Goal: Contribute content

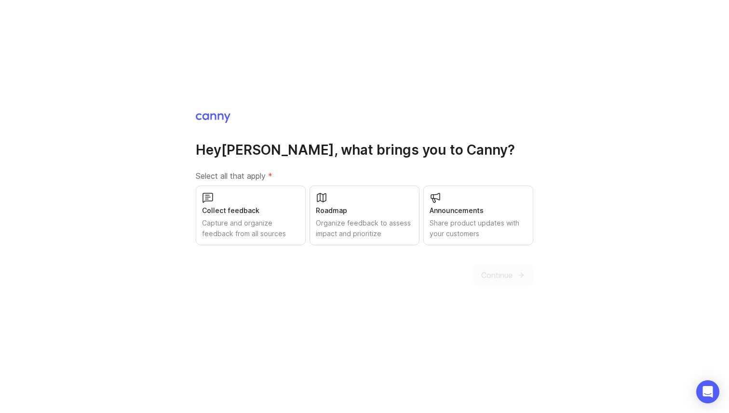
click at [467, 226] on div "Share product updates with your customers" at bounding box center [477, 228] width 97 height 21
click at [494, 269] on span "Continue" at bounding box center [496, 275] width 31 height 12
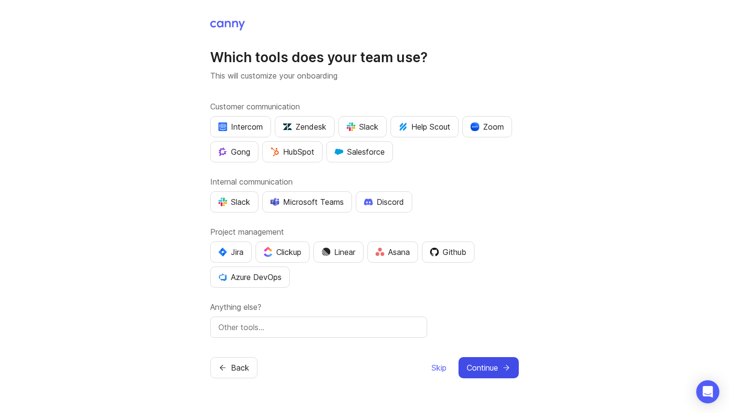
click at [476, 363] on span "Continue" at bounding box center [481, 368] width 31 height 12
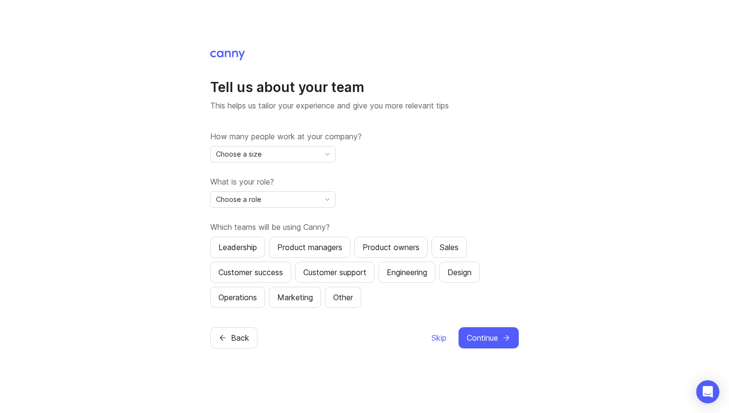
click at [298, 159] on div "Choose a size" at bounding box center [265, 153] width 109 height 15
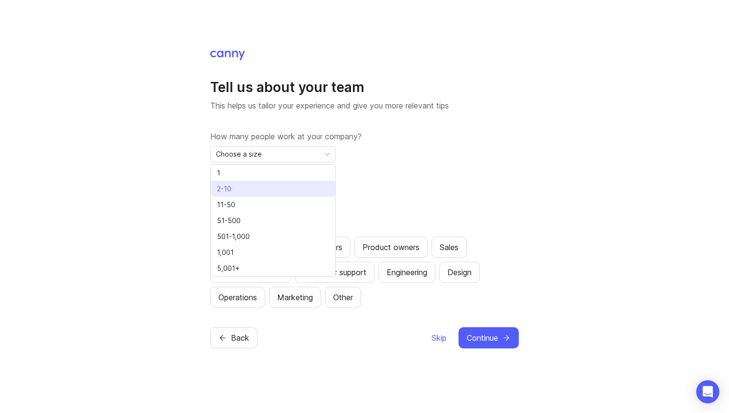
click at [263, 186] on li "2-10" at bounding box center [273, 189] width 124 height 16
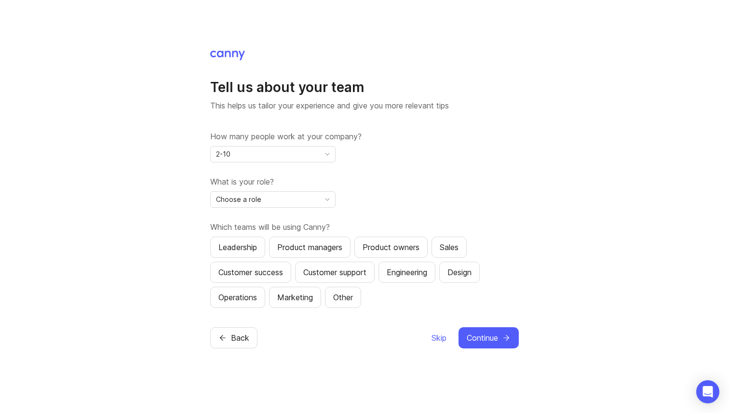
click at [287, 197] on div "Choose a role" at bounding box center [265, 199] width 109 height 15
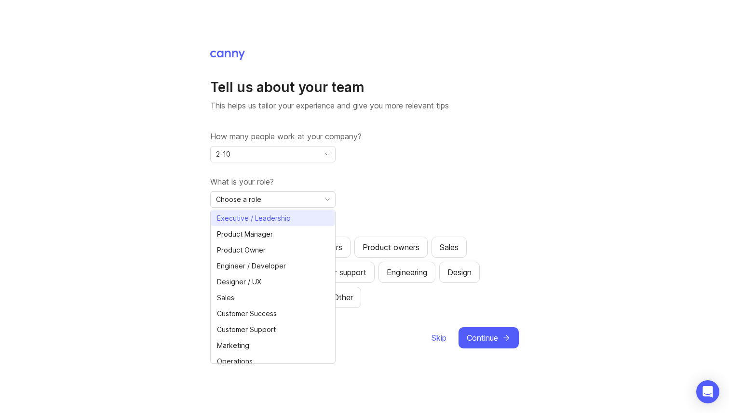
click at [263, 224] on li "Executive / Leadership" at bounding box center [273, 218] width 124 height 16
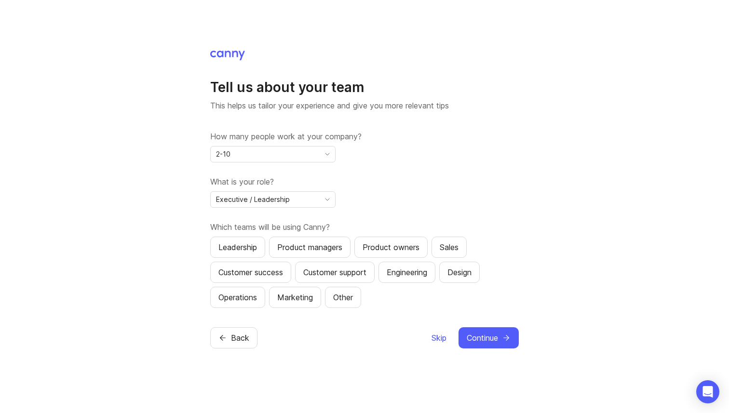
click at [442, 340] on span "Skip" at bounding box center [438, 338] width 15 height 12
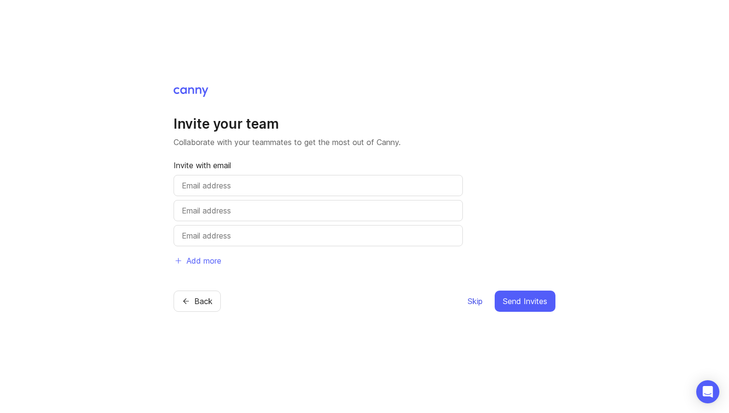
click at [478, 307] on button "Skip" at bounding box center [475, 301] width 16 height 21
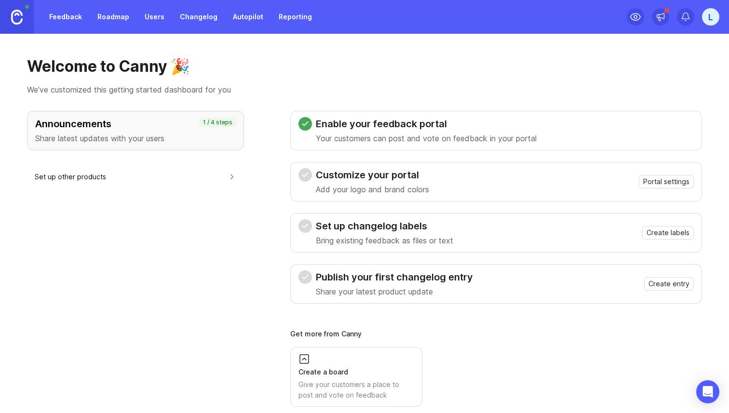
click at [189, 16] on link "Changelog" at bounding box center [198, 16] width 49 height 17
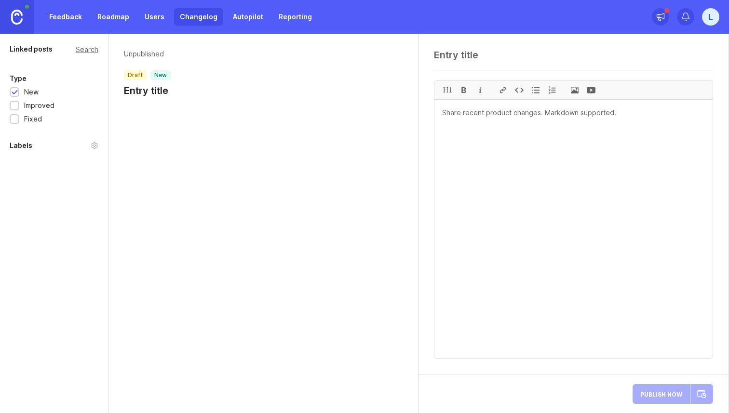
click at [172, 95] on header "Unpublished draft new Entry title" at bounding box center [263, 73] width 279 height 48
click at [160, 61] on div "Unpublished draft new Entry title" at bounding box center [147, 73] width 47 height 48
click at [502, 115] on textarea at bounding box center [573, 229] width 278 height 258
click at [135, 87] on h1 "Entry title" at bounding box center [147, 90] width 47 height 13
click at [141, 93] on h1 "Entry title" at bounding box center [147, 90] width 47 height 13
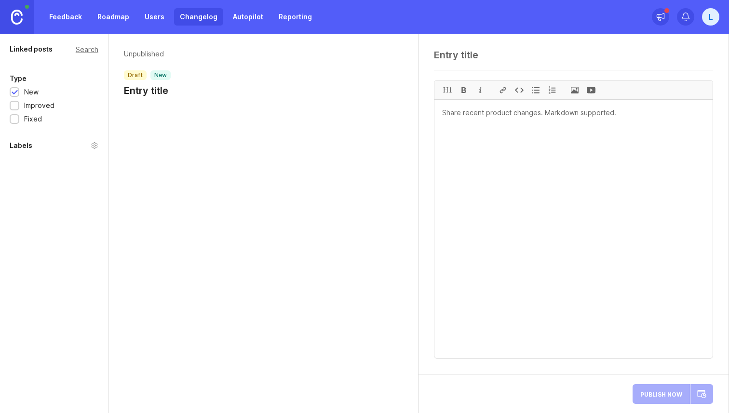
click at [171, 93] on header "Unpublished draft new Entry title" at bounding box center [263, 73] width 279 height 48
click at [474, 57] on textarea at bounding box center [573, 55] width 279 height 12
type textarea "w"
type textarea "New update"
click at [496, 118] on textarea at bounding box center [573, 229] width 278 height 258
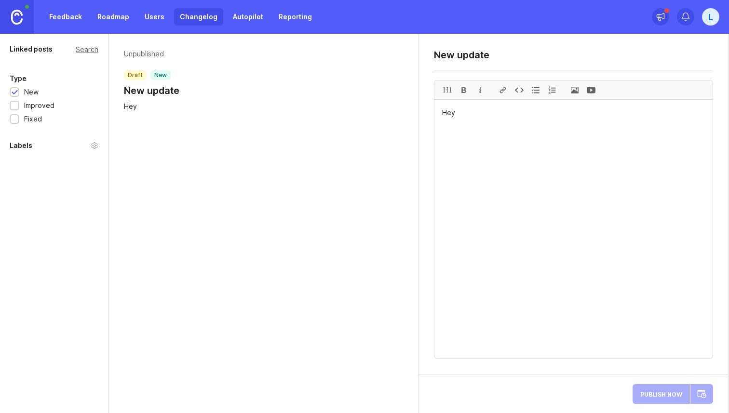
type textarea "Hey"
click at [422, 307] on div "New update H1 Hey" at bounding box center [573, 204] width 310 height 341
click at [17, 108] on div at bounding box center [15, 106] width 6 height 7
click at [17, 97] on div "Type New Improved Fixed" at bounding box center [54, 99] width 89 height 52
click at [17, 102] on div at bounding box center [15, 106] width 10 height 10
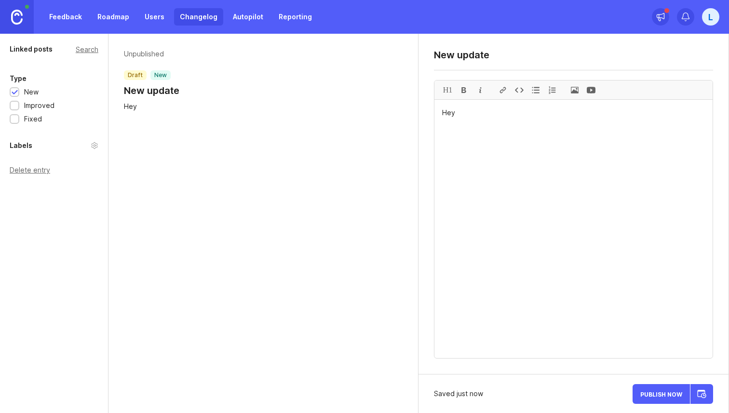
click at [650, 392] on span "Publish Now" at bounding box center [661, 394] width 42 height 6
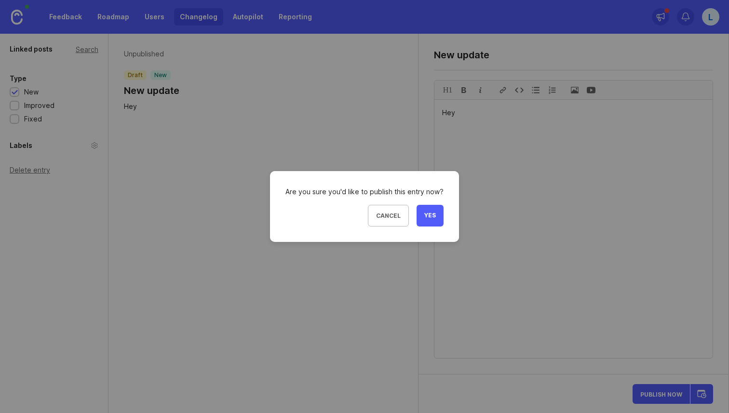
click at [426, 217] on span "Yes" at bounding box center [430, 216] width 12 height 8
